Goal: Information Seeking & Learning: Learn about a topic

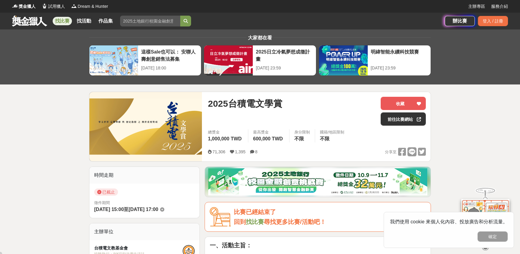
click at [24, 22] on link at bounding box center [29, 20] width 36 height 11
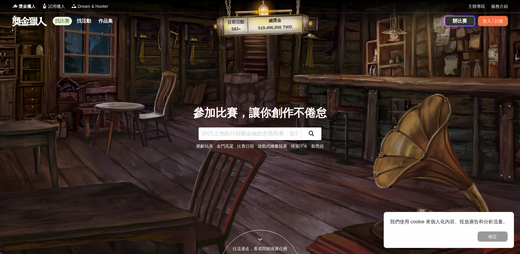
click at [64, 21] on link "找比賽" at bounding box center [62, 21] width 19 height 8
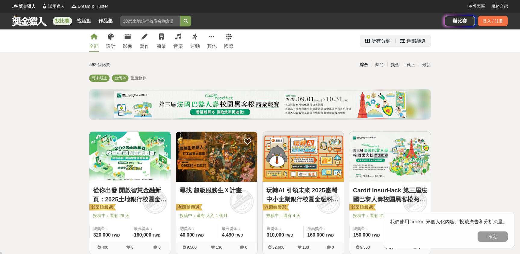
click at [373, 41] on div "所有分類" at bounding box center [380, 41] width 19 height 12
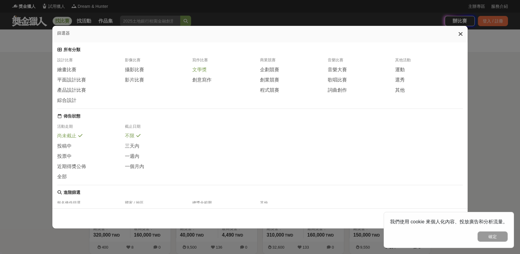
click at [203, 70] on span "文學獎" at bounding box center [199, 70] width 14 height 6
click at [496, 236] on button "確定" at bounding box center [492, 237] width 30 height 10
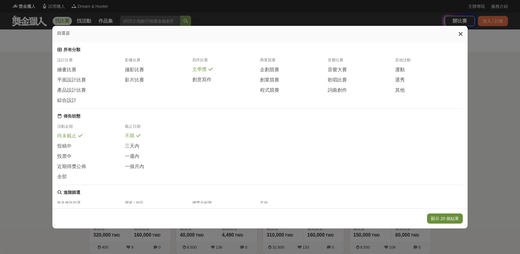
click at [450, 219] on button "顯示 20 個結果" at bounding box center [445, 218] width 36 height 10
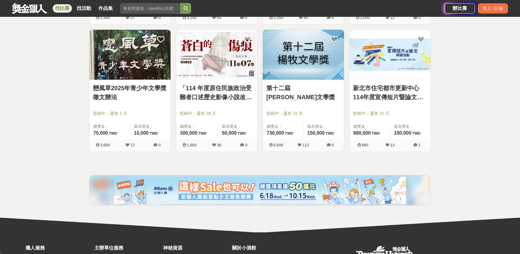
scroll to position [614, 0]
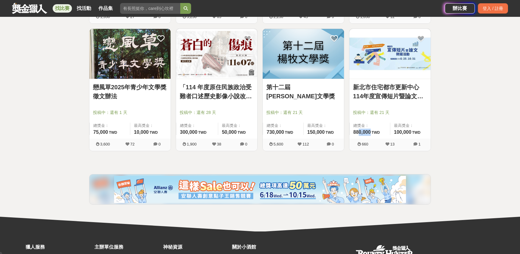
drag, startPoint x: 358, startPoint y: 133, endPoint x: 371, endPoint y: 133, distance: 12.9
click at [371, 133] on span "880,000 880,000 TWD" at bounding box center [366, 132] width 26 height 5
drag, startPoint x: 400, startPoint y: 132, endPoint x: 410, endPoint y: 132, distance: 10.8
click at [410, 132] on span "100,000" at bounding box center [402, 132] width 17 height 5
click at [387, 96] on link "新北市住宅都市更新中心 114年度宣傳短片暨論文徵選活動" at bounding box center [390, 92] width 74 height 18
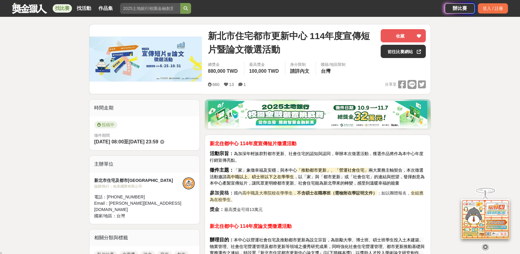
scroll to position [70, 0]
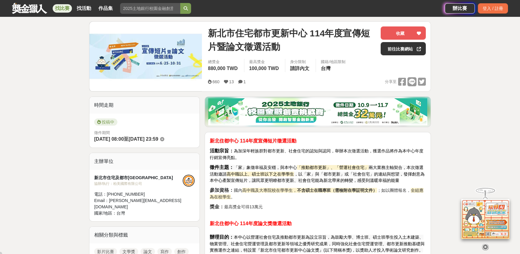
scroll to position [614, 0]
